Goal: Task Accomplishment & Management: Use online tool/utility

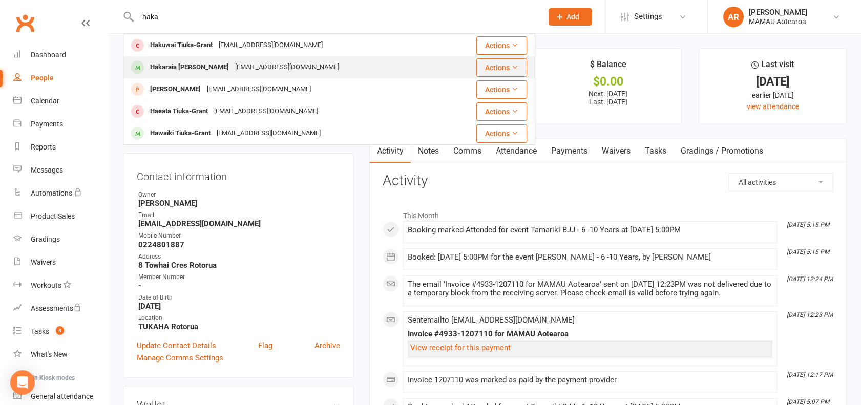
type input "haka"
click at [232, 67] on div "[EMAIL_ADDRESS][DOMAIN_NAME]" at bounding box center [287, 67] width 110 height 15
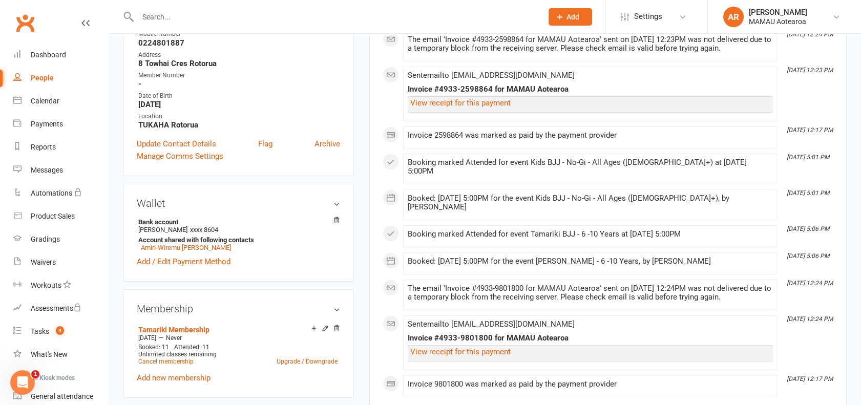
scroll to position [57, 0]
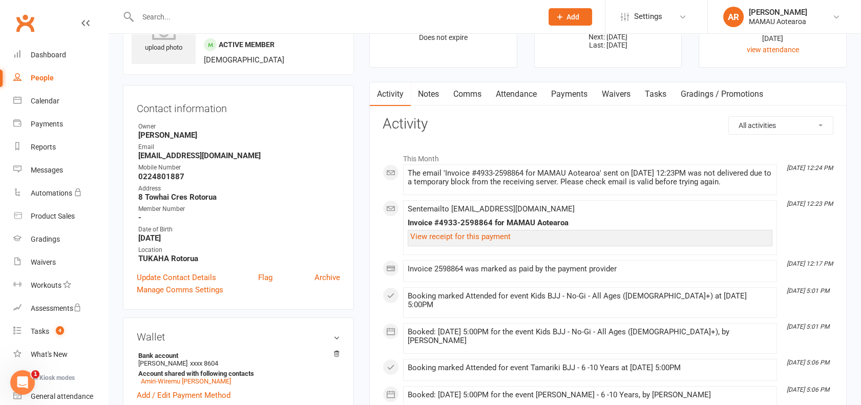
click at [571, 98] on link "Payments" at bounding box center [569, 94] width 51 height 24
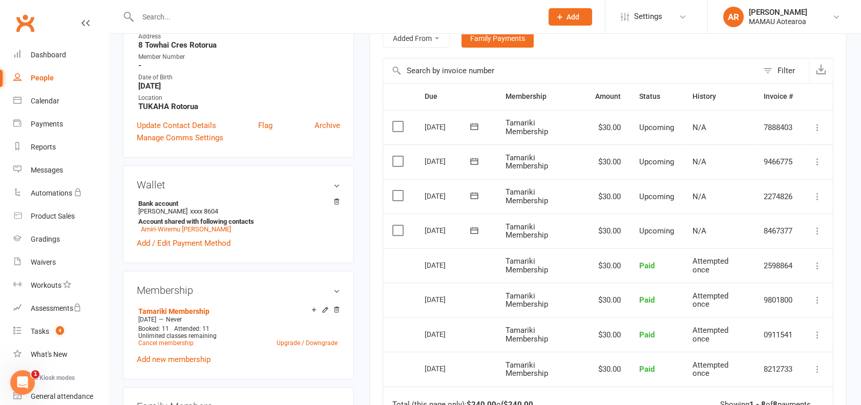
scroll to position [227, 0]
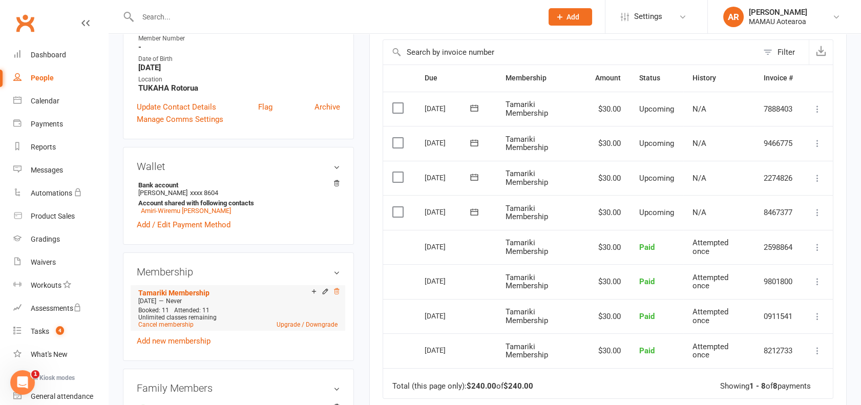
click at [334, 293] on icon at bounding box center [336, 291] width 7 height 7
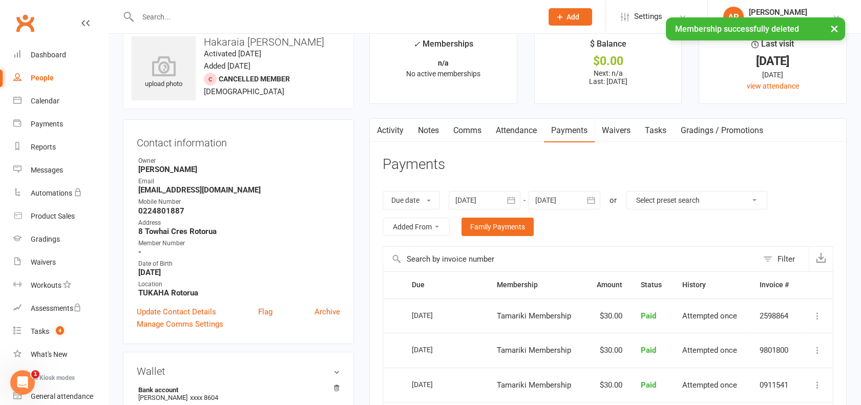
scroll to position [0, 0]
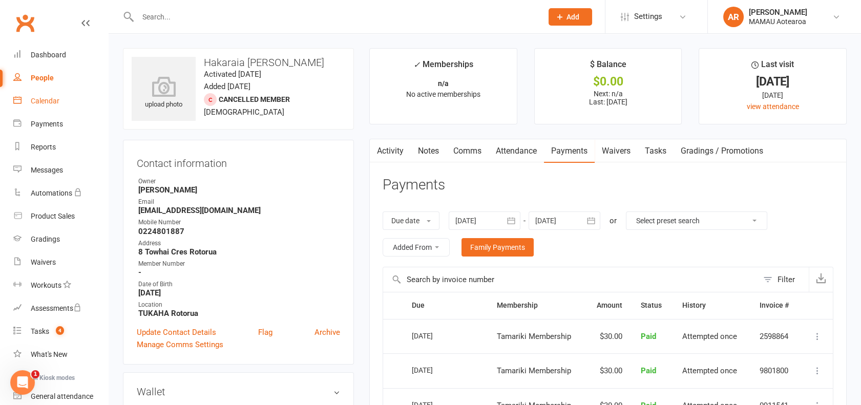
click at [44, 109] on link "Calendar" at bounding box center [60, 101] width 95 height 23
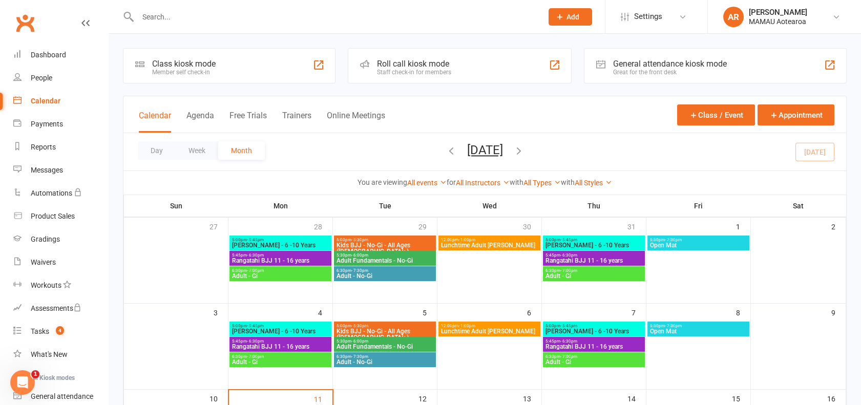
click at [421, 69] on div "Staff check-in for members" at bounding box center [414, 72] width 74 height 7
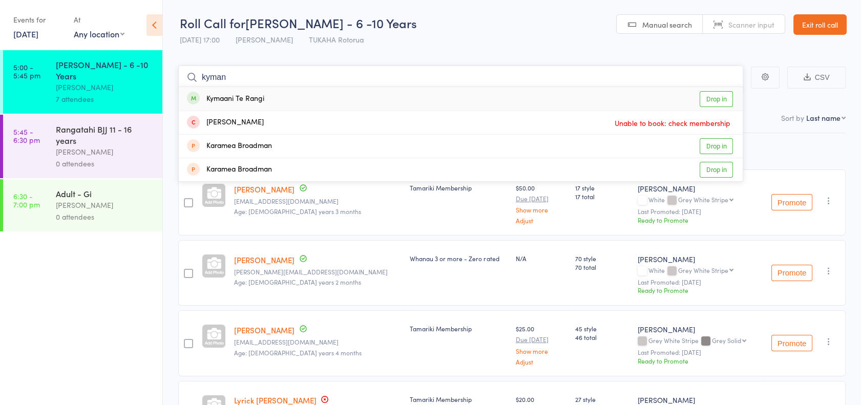
type input "kyman"
click at [705, 94] on link "Drop in" at bounding box center [716, 99] width 33 height 16
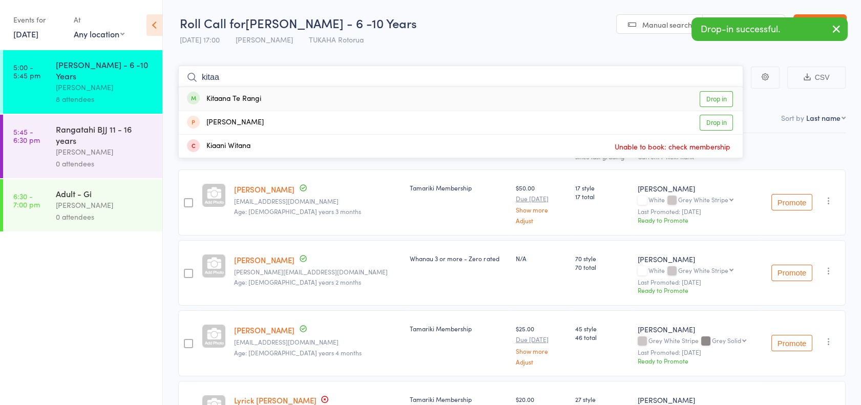
type input "kitaa"
click at [710, 97] on link "Drop in" at bounding box center [716, 99] width 33 height 16
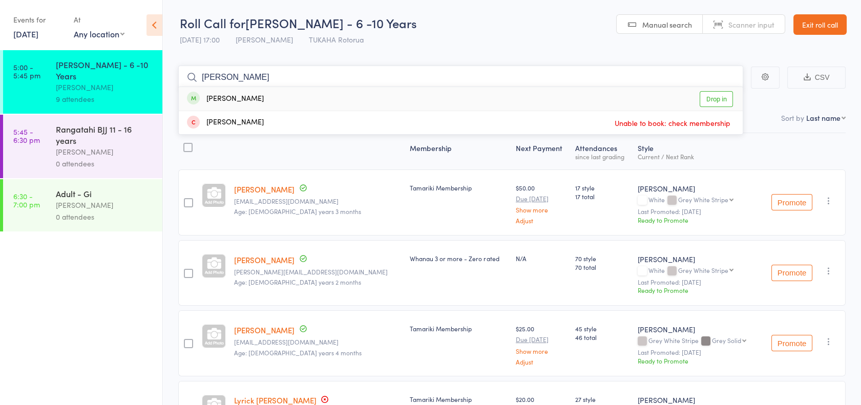
type input "hoan"
click at [706, 99] on link "Drop in" at bounding box center [716, 99] width 33 height 16
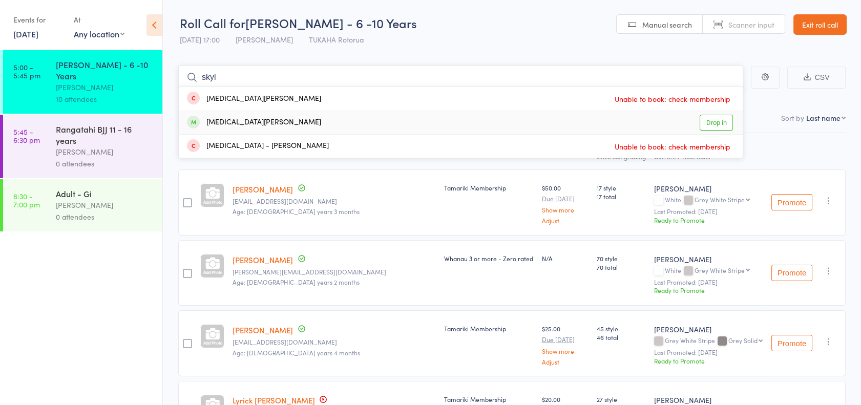
type input "skyl"
drag, startPoint x: 723, startPoint y: 123, endPoint x: 720, endPoint y: 117, distance: 7.3
click at [722, 123] on link "Drop in" at bounding box center [716, 123] width 33 height 16
